Goal: Transaction & Acquisition: Purchase product/service

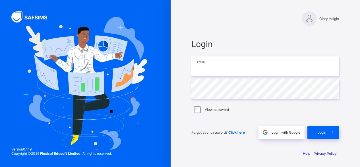
click at [263, 72] on input "email" at bounding box center [265, 66] width 148 height 20
type input "**********"
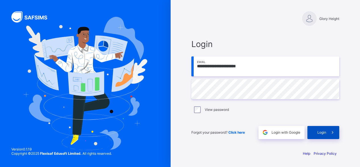
click at [328, 132] on span at bounding box center [332, 132] width 13 height 13
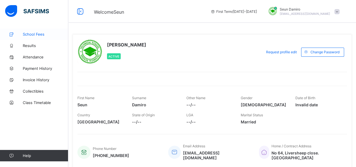
click at [27, 32] on link "School Fees" at bounding box center [34, 33] width 68 height 11
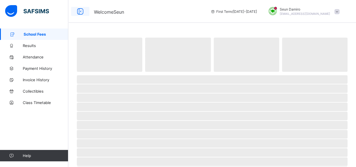
click at [80, 13] on icon at bounding box center [80, 11] width 10 height 8
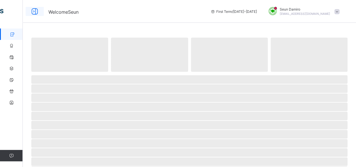
click at [36, 10] on icon at bounding box center [35, 11] width 10 height 8
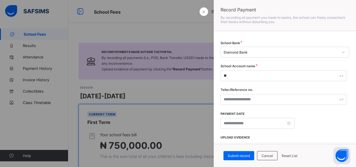
type input "**"
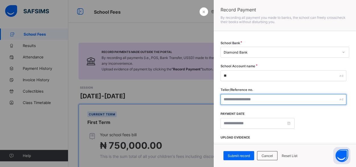
click at [229, 102] on input "text" at bounding box center [284, 99] width 126 height 11
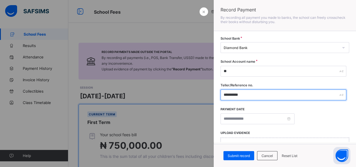
scroll to position [4, 0]
type input "**********"
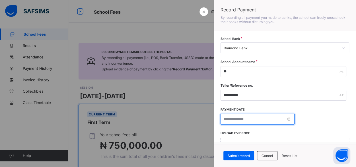
click at [246, 116] on input at bounding box center [258, 119] width 74 height 11
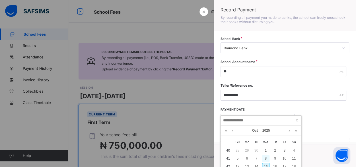
click at [267, 161] on div "8" at bounding box center [265, 157] width 7 height 7
type input "**********"
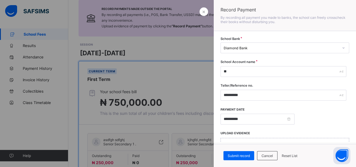
scroll to position [44, 0]
click at [267, 161] on div "Submit record Cancel Reset List" at bounding box center [285, 155] width 142 height 23
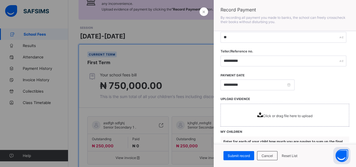
scroll to position [54, 0]
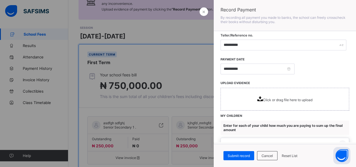
click at [265, 108] on div "Click or drag file here to upload" at bounding box center [285, 99] width 129 height 23
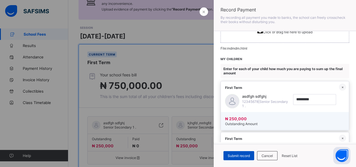
scroll to position [123, 0]
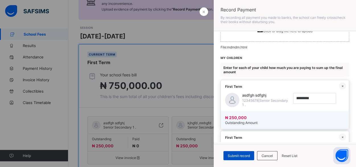
click at [236, 153] on div "Submit record" at bounding box center [238, 155] width 31 height 9
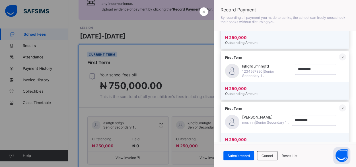
scroll to position [203, 0]
click at [246, 155] on span "Submit record" at bounding box center [239, 155] width 22 height 4
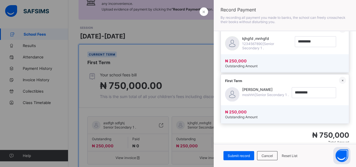
scroll to position [238, 0]
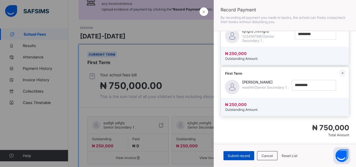
click at [236, 153] on div "Submit record" at bounding box center [238, 155] width 31 height 9
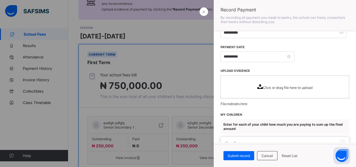
scroll to position [67, 0]
click at [278, 84] on div "Click or drag file here to upload" at bounding box center [284, 87] width 55 height 6
click at [240, 156] on span "Submit record" at bounding box center [239, 155] width 22 height 4
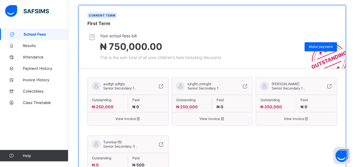
scroll to position [100, 0]
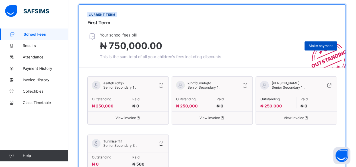
click at [323, 49] on div "Make payment" at bounding box center [320, 45] width 32 height 9
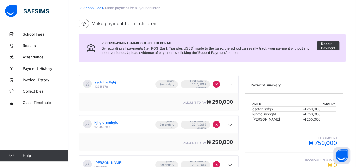
scroll to position [32, 0]
click at [333, 46] on span "Record Payment" at bounding box center [328, 45] width 14 height 9
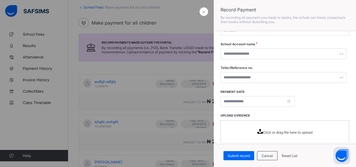
scroll to position [22, 0]
click at [196, 65] on div at bounding box center [178, 83] width 356 height 167
